Goal: Information Seeking & Learning: Learn about a topic

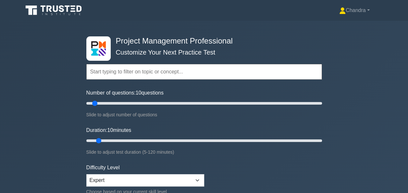
click at [181, 73] on input "text" at bounding box center [204, 72] width 236 height 16
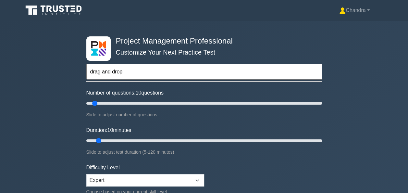
click at [157, 71] on input "drag and drop" at bounding box center [204, 72] width 236 height 16
type input "drag and drop"
click at [27, 8] on icon at bounding box center [30, 10] width 11 height 9
